Goal: Task Accomplishment & Management: Use online tool/utility

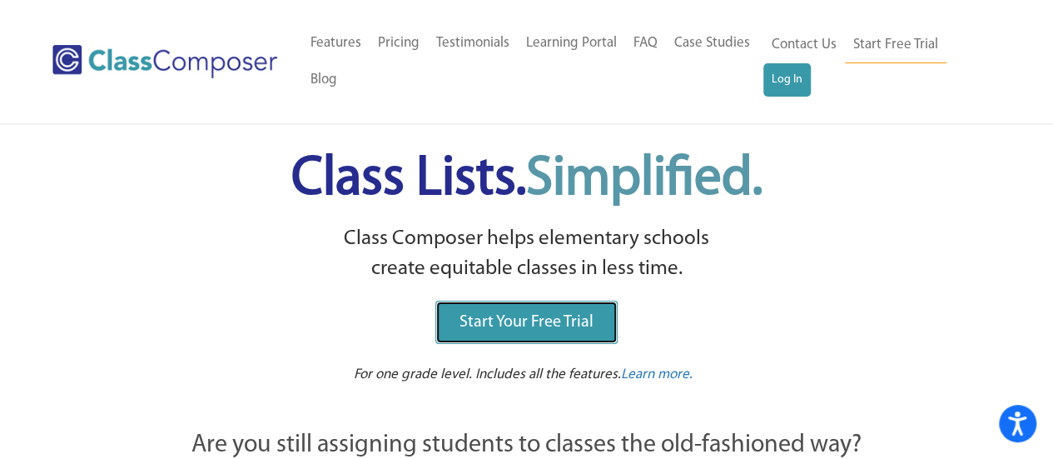
click at [500, 330] on span "Start Your Free Trial" at bounding box center [526, 322] width 134 height 17
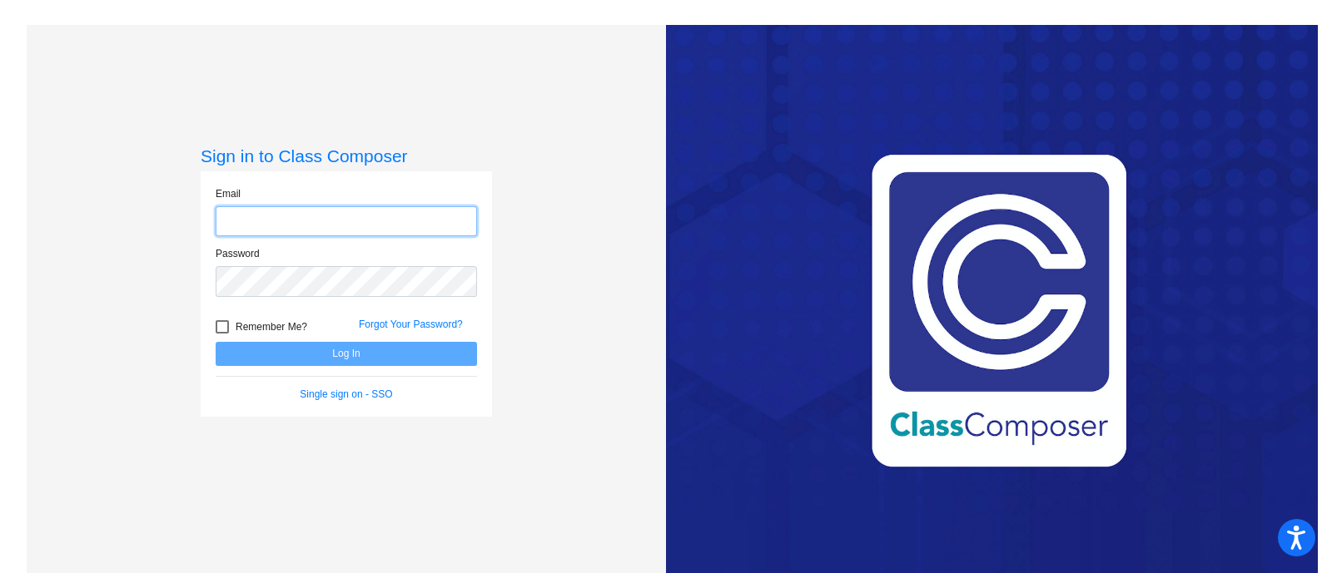
type input "[EMAIL_ADDRESS][DOMAIN_NAME]"
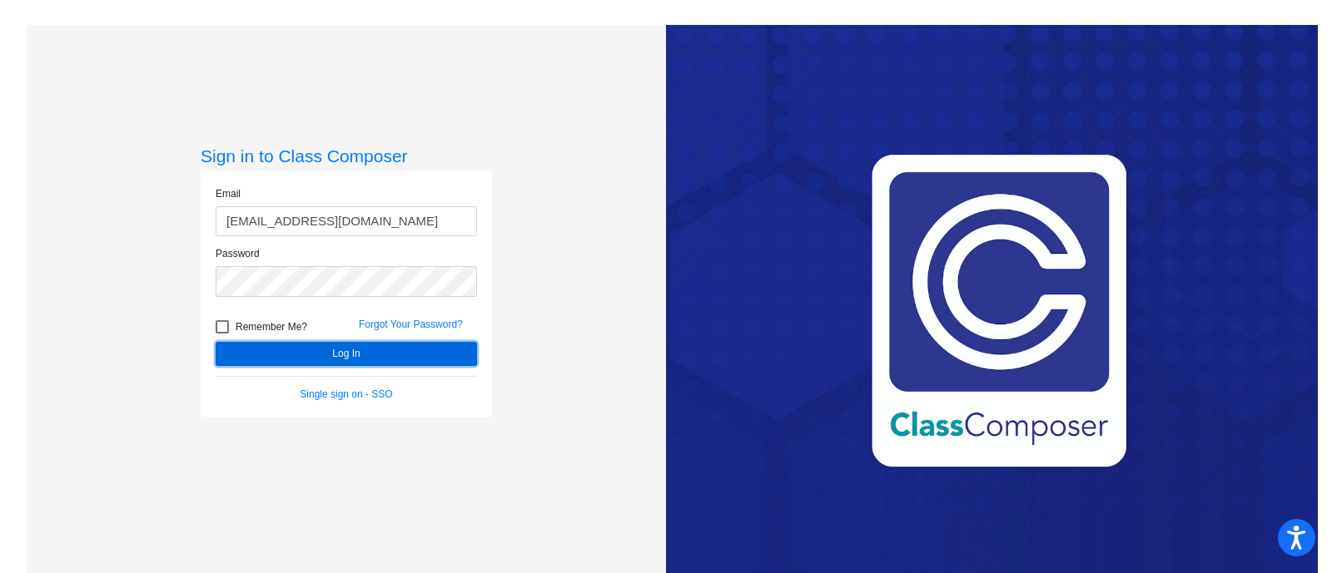
click at [282, 351] on button "Log In" at bounding box center [346, 354] width 261 height 24
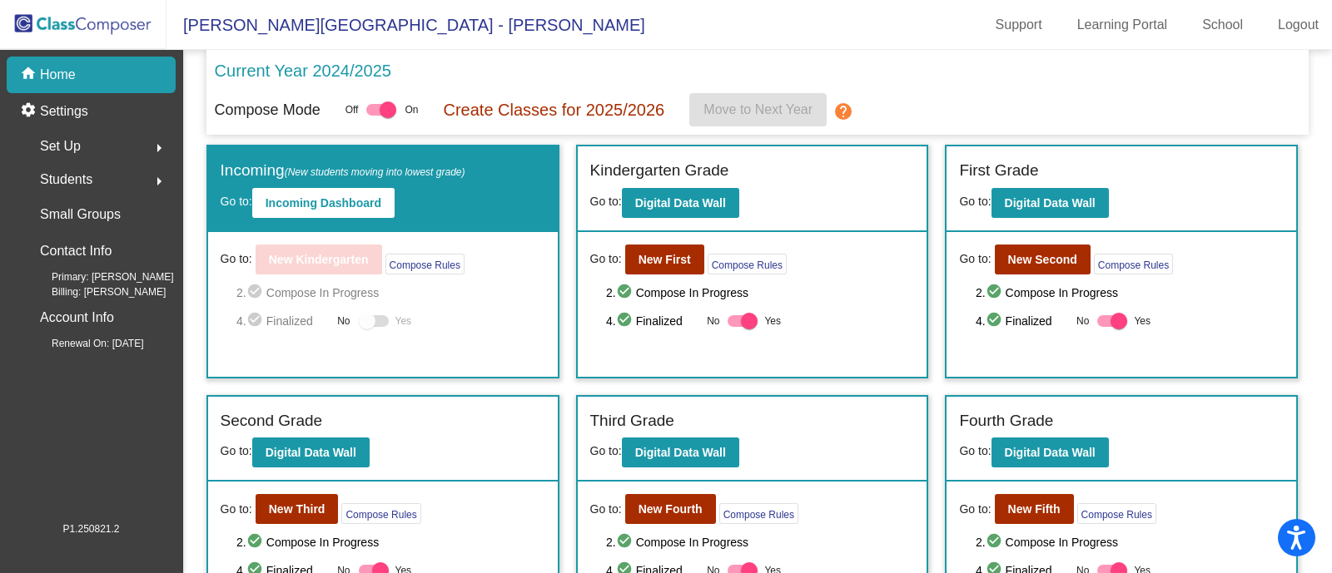
scroll to position [156, 0]
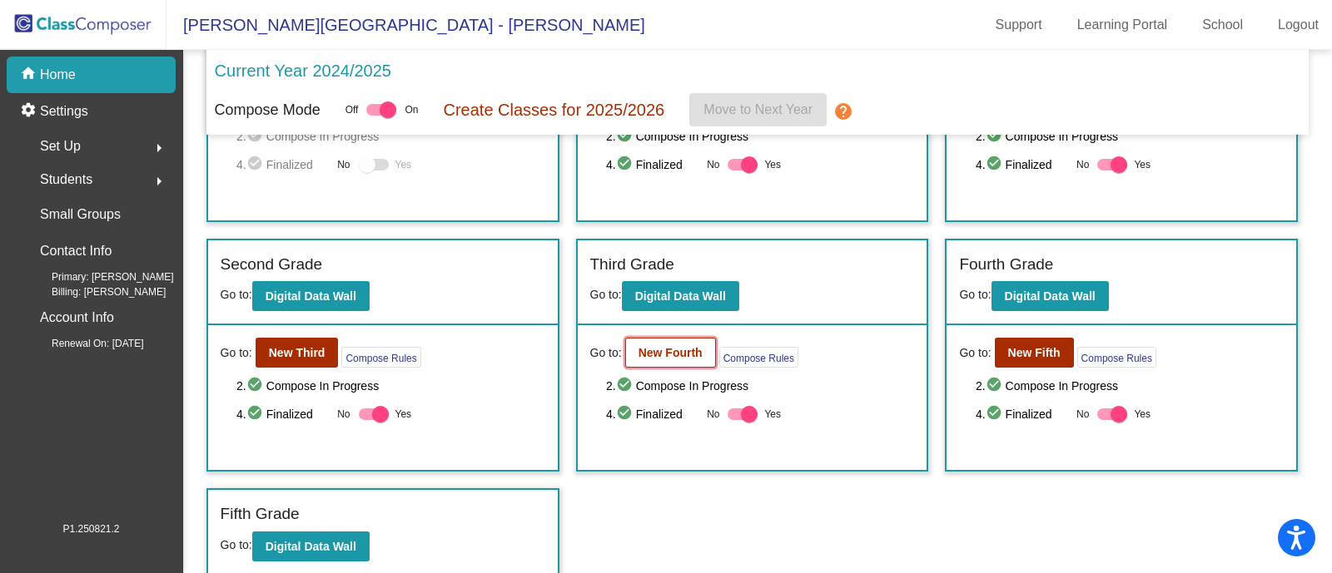
click at [663, 346] on b "New Fourth" at bounding box center [670, 352] width 64 height 13
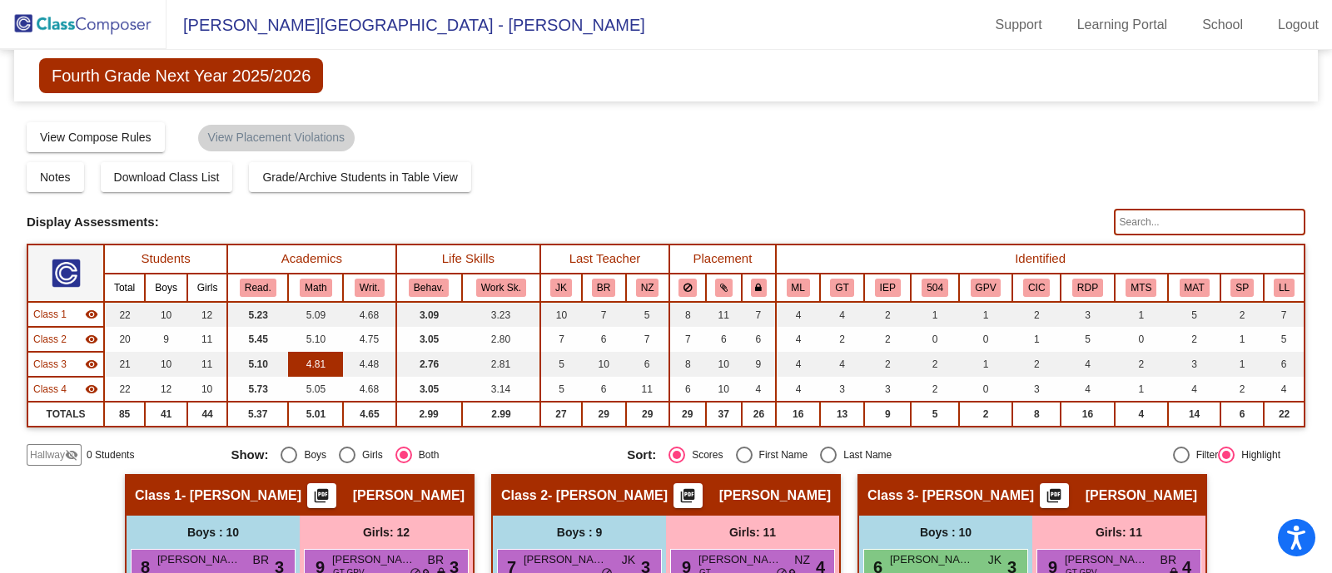
scroll to position [77, 0]
